Goal: Task Accomplishment & Management: Manage account settings

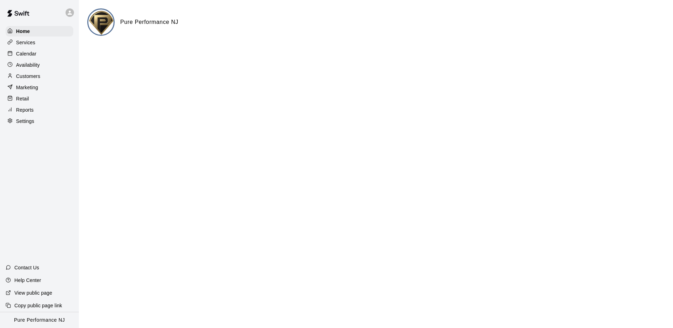
click at [73, 11] on icon at bounding box center [70, 12] width 6 height 6
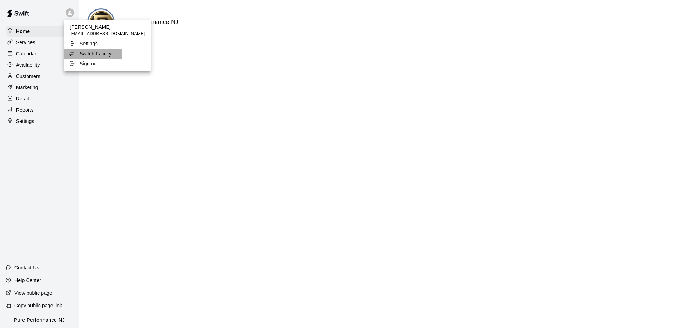
click at [73, 54] on icon at bounding box center [72, 54] width 6 height 6
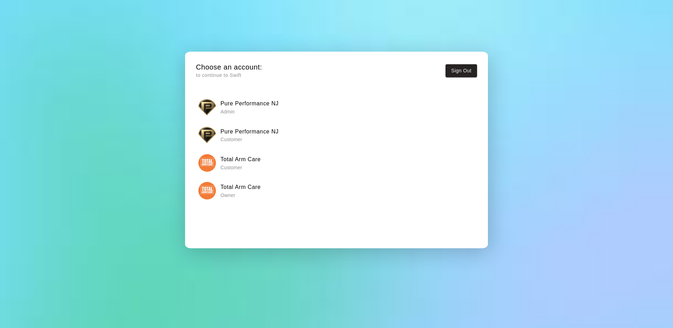
click at [204, 191] on img "button" at bounding box center [208, 191] width 18 height 18
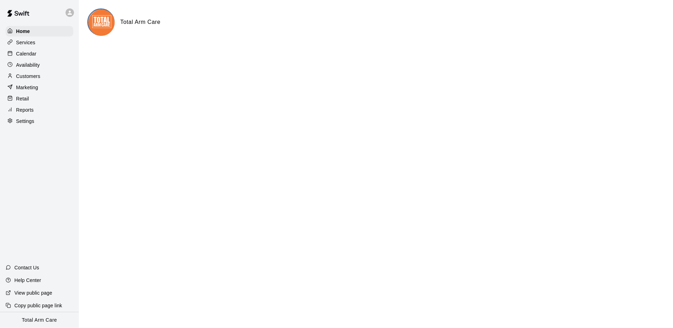
click at [36, 52] on div "Calendar" at bounding box center [40, 53] width 68 height 11
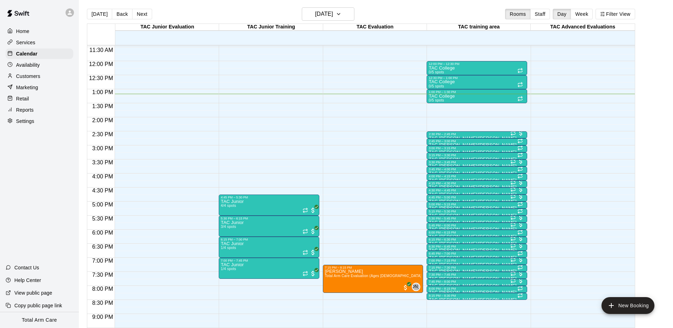
scroll to position [321, 0]
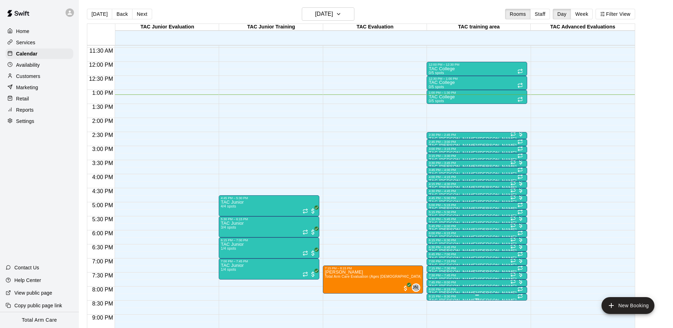
click at [445, 298] on div at bounding box center [477, 298] width 96 height 1
click at [439, 319] on button "delete" at bounding box center [436, 315] width 14 height 14
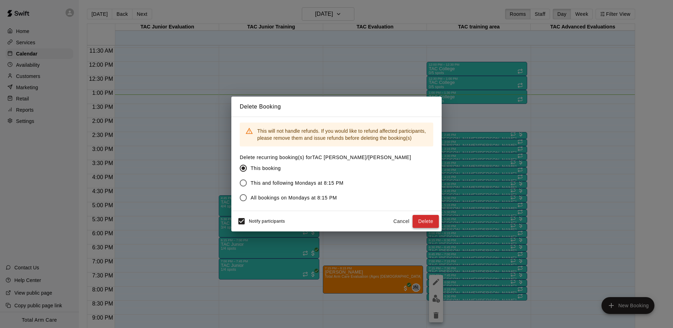
click at [425, 221] on button "Delete" at bounding box center [426, 221] width 26 height 13
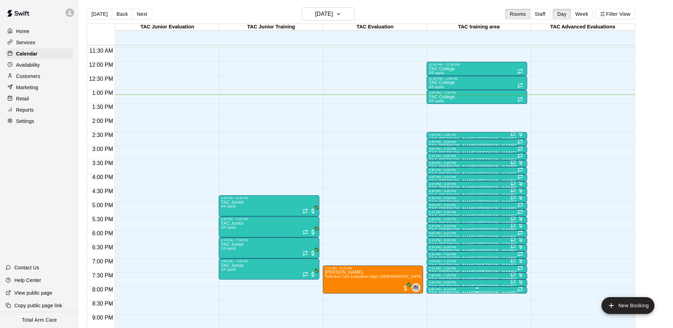
click at [480, 290] on div "8:00 PM – 8:15 PM" at bounding box center [477, 289] width 96 height 4
click at [434, 315] on icon "delete" at bounding box center [436, 315] width 5 height 6
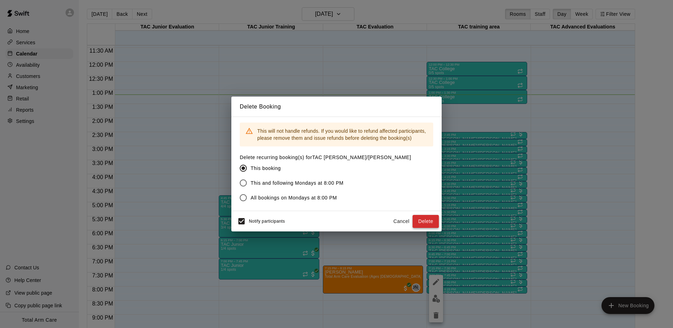
click at [435, 217] on button "Delete" at bounding box center [426, 221] width 26 height 13
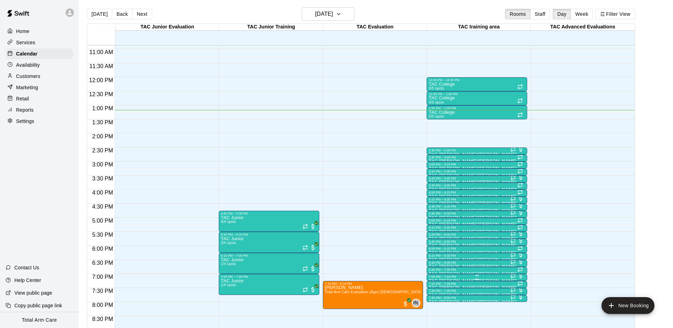
scroll to position [301, 0]
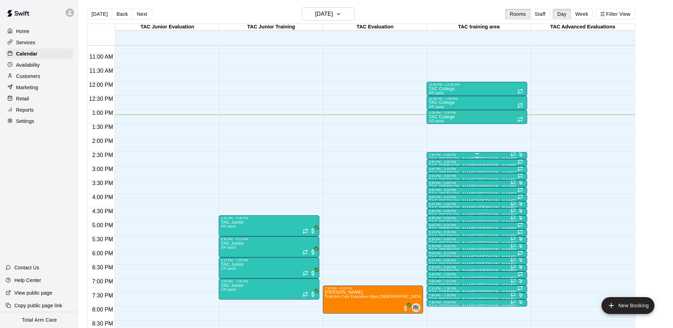
click at [479, 156] on div "2:30 PM – 2:45 PM" at bounding box center [477, 155] width 96 height 4
click at [437, 174] on img "edit" at bounding box center [436, 177] width 8 height 8
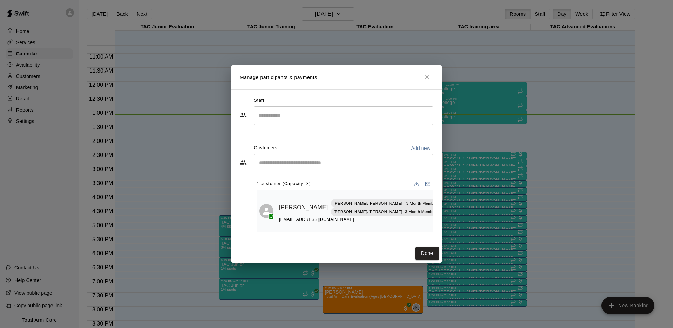
click at [427, 75] on icon "Close" at bounding box center [427, 77] width 7 height 7
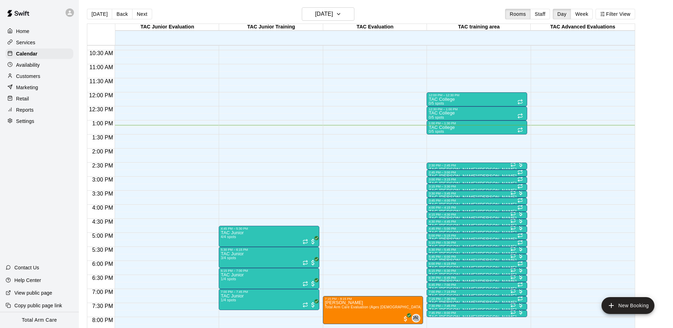
scroll to position [290, 0]
click at [501, 193] on div "3:30 PM – 3:45 PM" at bounding box center [477, 193] width 96 height 4
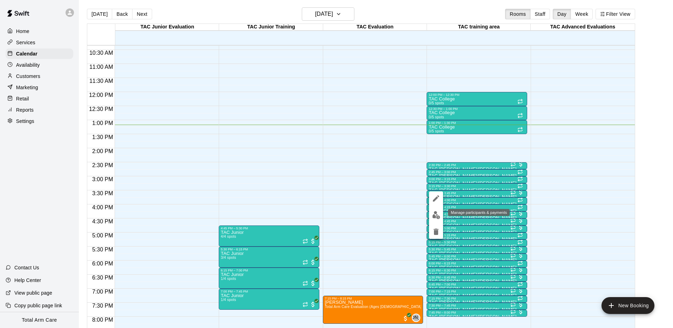
click at [435, 218] on img "edit" at bounding box center [436, 215] width 8 height 8
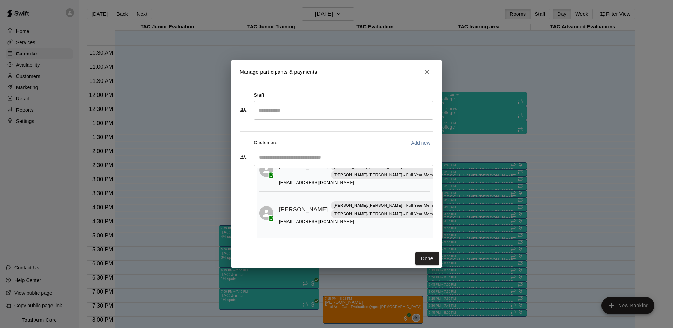
scroll to position [0, 0]
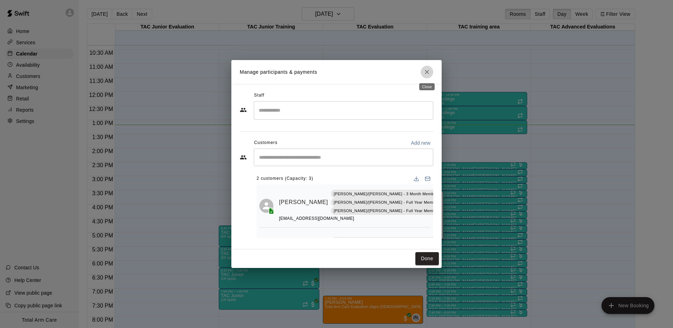
click at [427, 72] on icon "Close" at bounding box center [427, 72] width 4 height 4
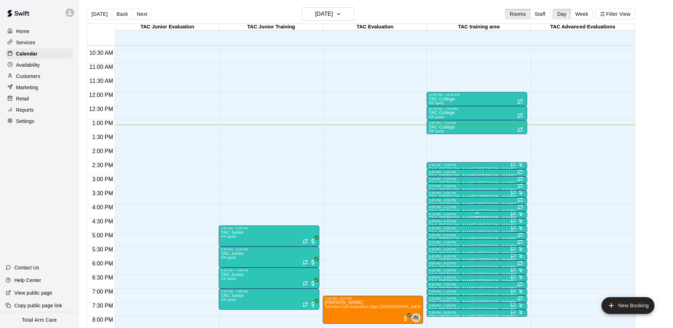
click at [468, 213] on div at bounding box center [477, 212] width 96 height 1
click at [436, 234] on img "edit" at bounding box center [436, 236] width 8 height 8
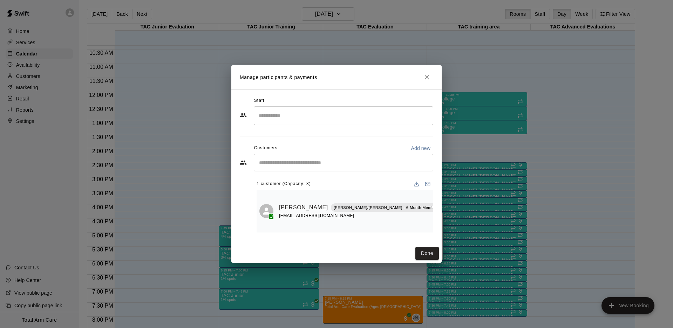
click at [426, 79] on icon "Close" at bounding box center [427, 77] width 4 height 4
